Goal: Transaction & Acquisition: Purchase product/service

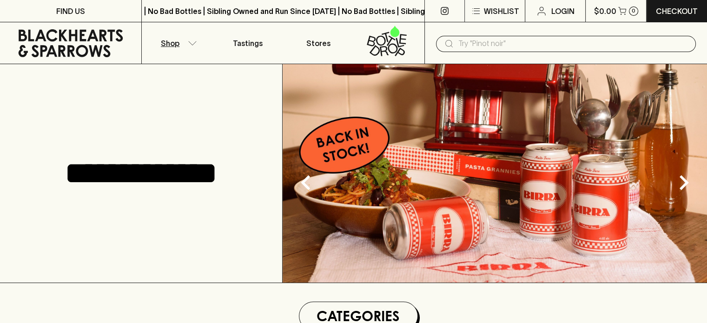
click at [190, 51] on button "Shop" at bounding box center [177, 42] width 71 height 41
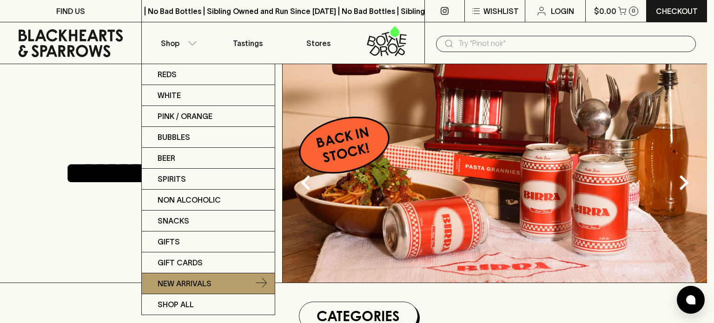
click at [195, 278] on p "New Arrivals" at bounding box center [185, 283] width 54 height 11
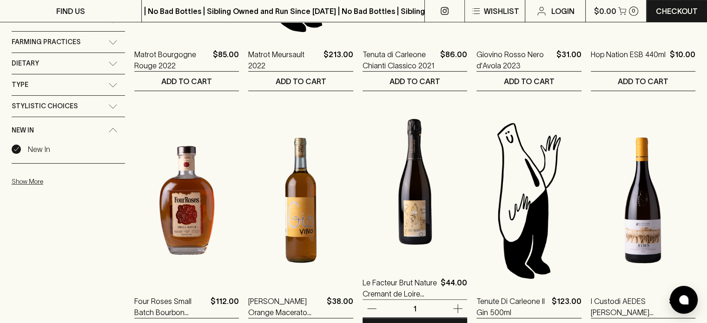
scroll to position [279, 0]
click at [408, 214] on img at bounding box center [414, 181] width 105 height 163
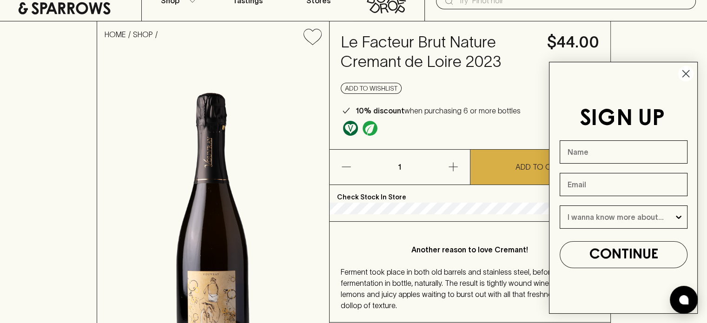
scroll to position [93, 0]
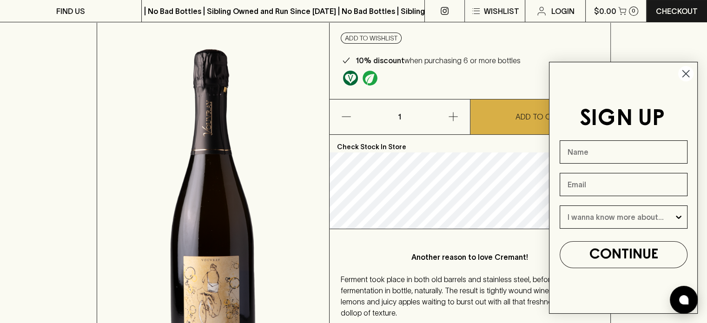
click at [684, 74] on icon "Close dialog" at bounding box center [686, 74] width 16 height 16
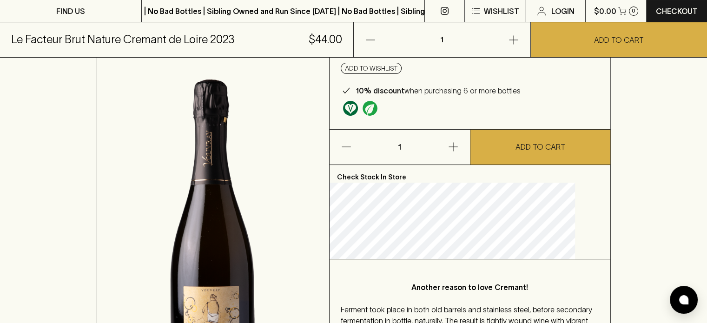
scroll to position [0, 0]
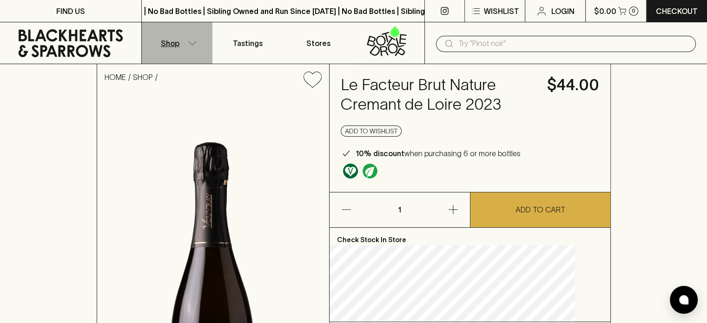
click at [184, 48] on button "Shop" at bounding box center [177, 42] width 71 height 41
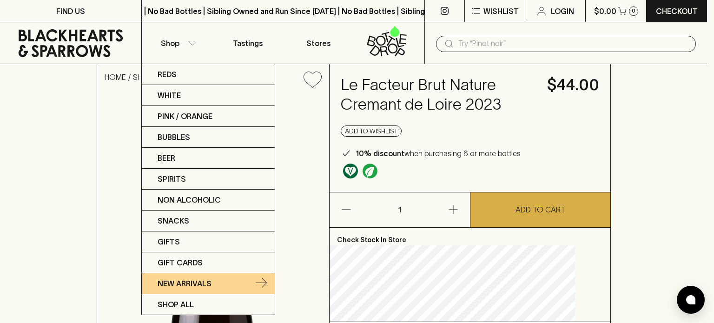
click at [192, 282] on p "New Arrivals" at bounding box center [185, 283] width 54 height 11
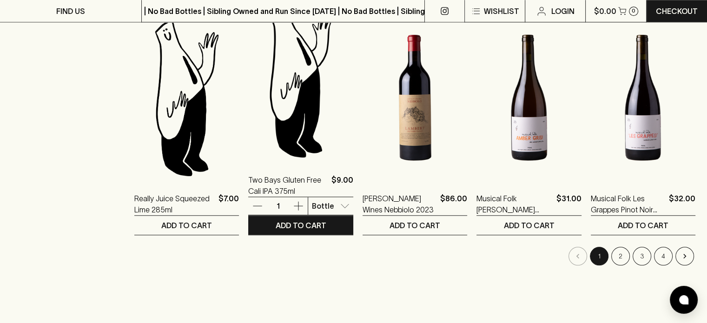
scroll to position [883, 0]
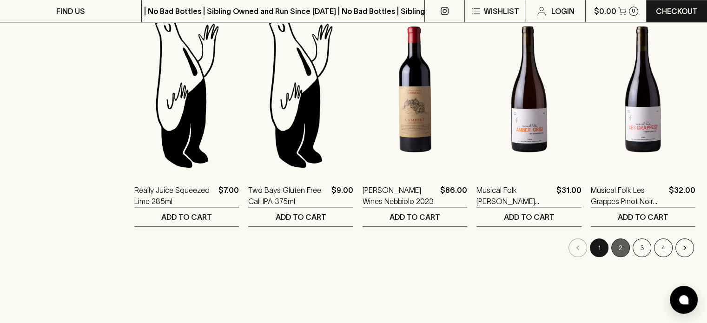
click at [621, 241] on button "2" at bounding box center [620, 247] width 19 height 19
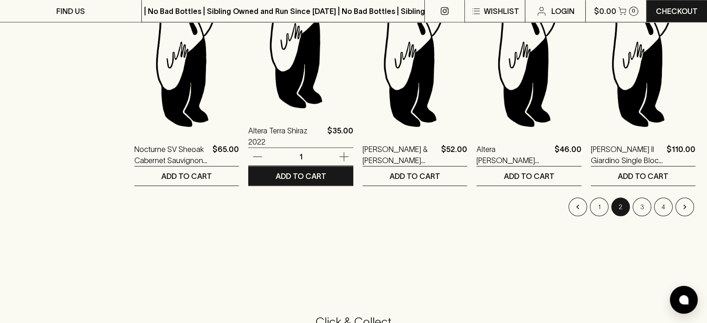
scroll to position [929, 0]
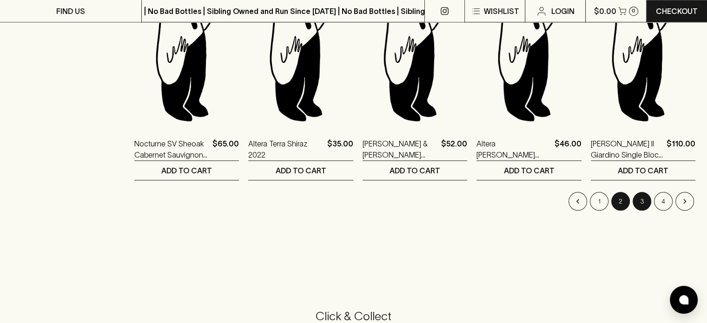
click at [642, 200] on button "3" at bounding box center [642, 201] width 19 height 19
